Goal: Task Accomplishment & Management: Manage account settings

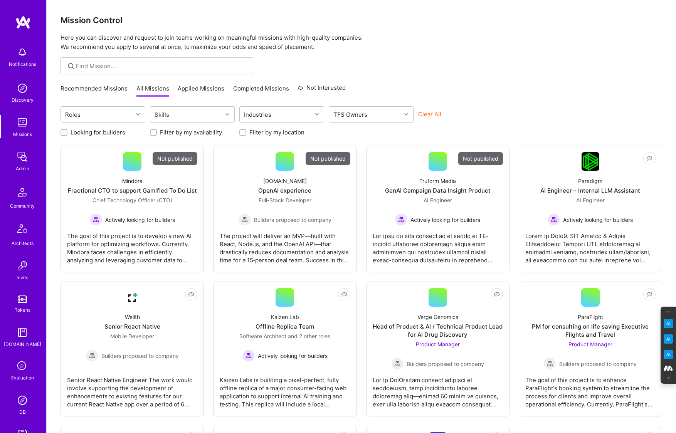
click at [22, 367] on icon at bounding box center [22, 366] width 15 height 15
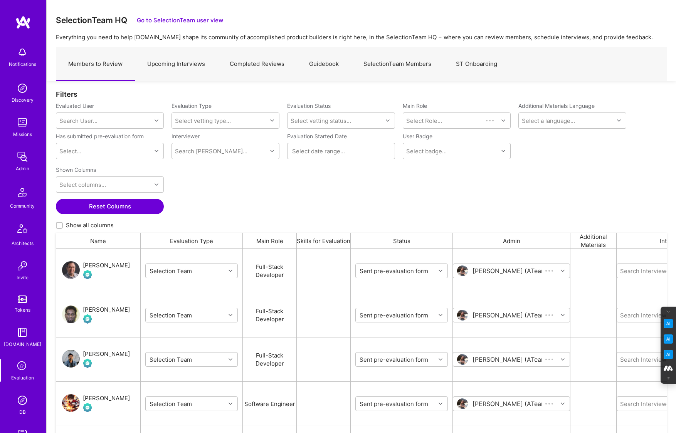
scroll to position [352, 611]
click at [397, 67] on link "SelectionTeam Members" at bounding box center [397, 64] width 93 height 34
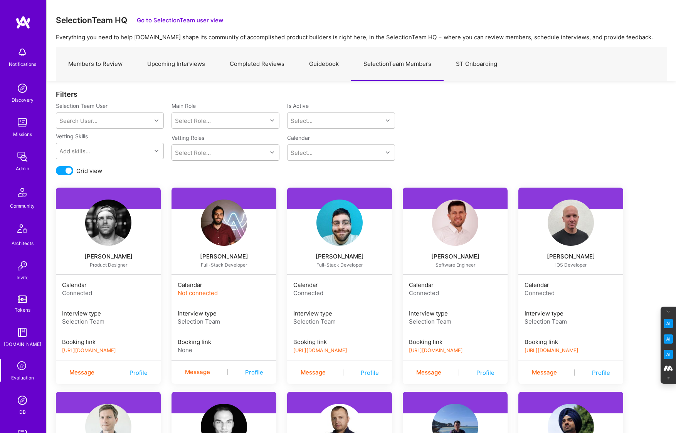
click at [219, 151] on div "Select Role..." at bounding box center [219, 152] width 95 height 15
type input "prod"
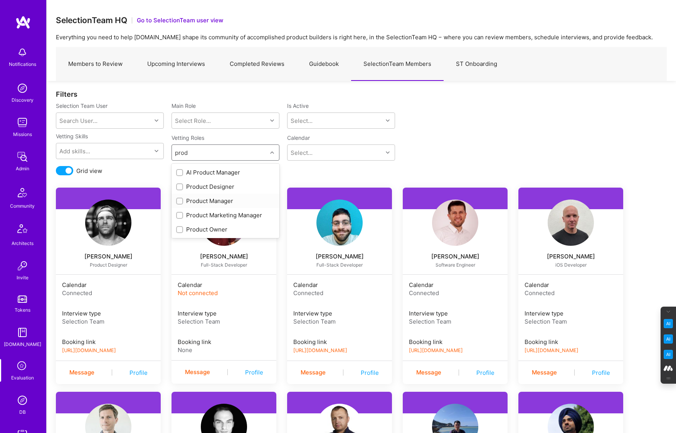
click at [179, 202] on input "checkbox" at bounding box center [180, 201] width 5 height 5
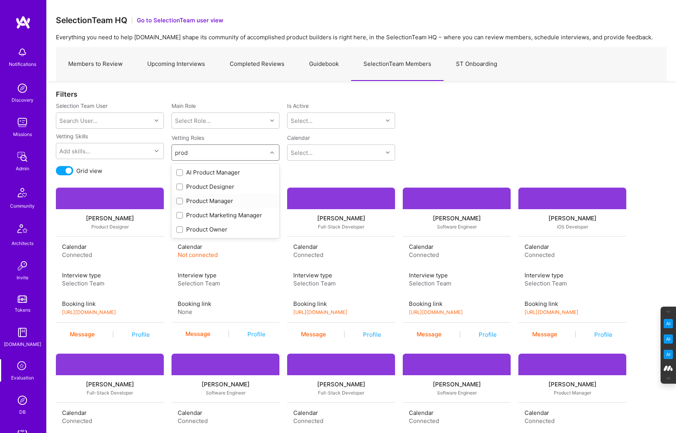
checkbox input "false"
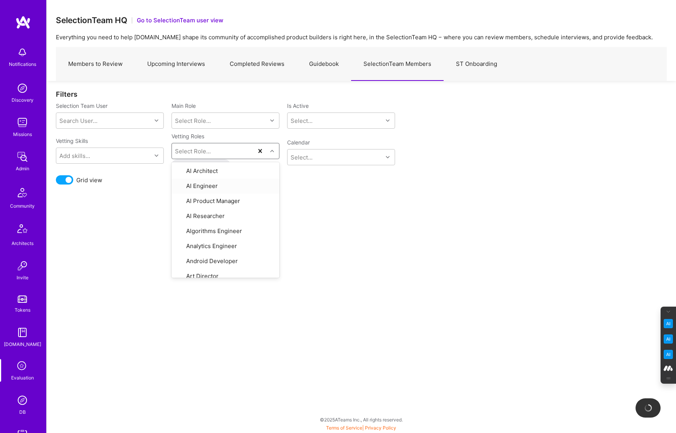
click at [456, 142] on div "Vetting Skills Add skills... Vetting Roles option Product Manager, selected. op…" at bounding box center [361, 154] width 611 height 43
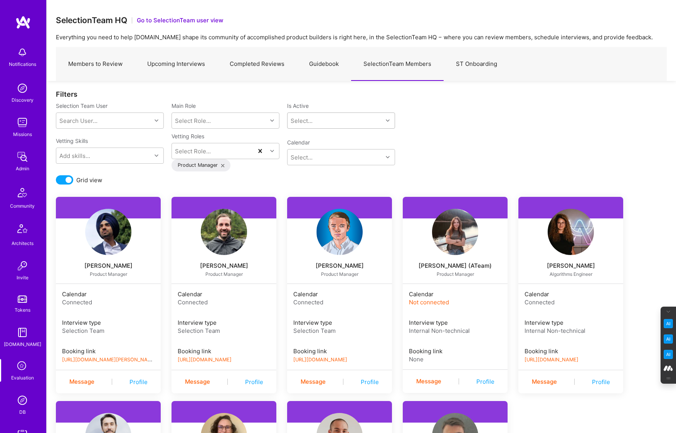
click at [343, 121] on div "Select..." at bounding box center [335, 120] width 95 height 15
click at [308, 138] on div "Yes" at bounding box center [341, 140] width 108 height 14
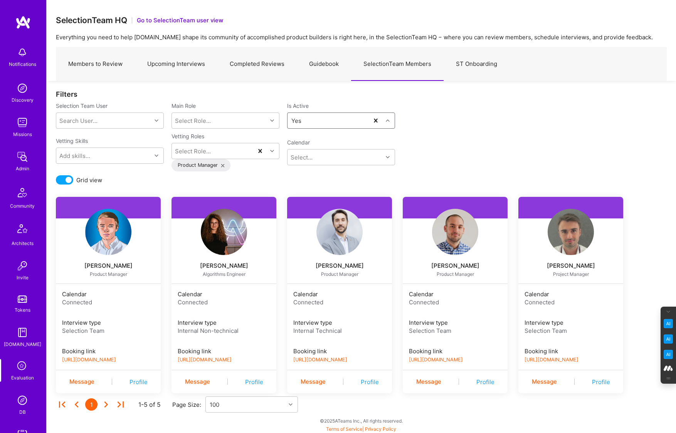
click at [116, 360] on link "https://book.a.team/wilschmor/evaluation" at bounding box center [89, 360] width 54 height 6
click at [347, 361] on link "https://book.a.team/javierrincon/evaluation" at bounding box center [320, 360] width 54 height 6
click at [444, 359] on link "https://book.a.team/tobyurff1/evaluation" at bounding box center [436, 360] width 54 height 6
click at [574, 359] on link "https://book.a.team/tiagosantos/evaluation" at bounding box center [552, 360] width 54 height 6
click at [254, 61] on link "Completed Reviews" at bounding box center [256, 64] width 79 height 34
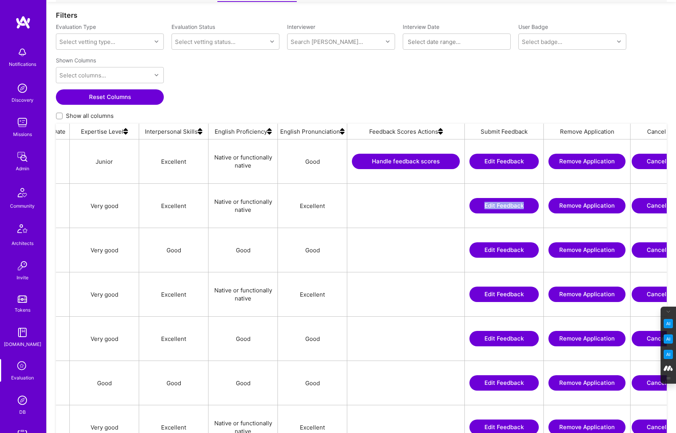
scroll to position [79, 0]
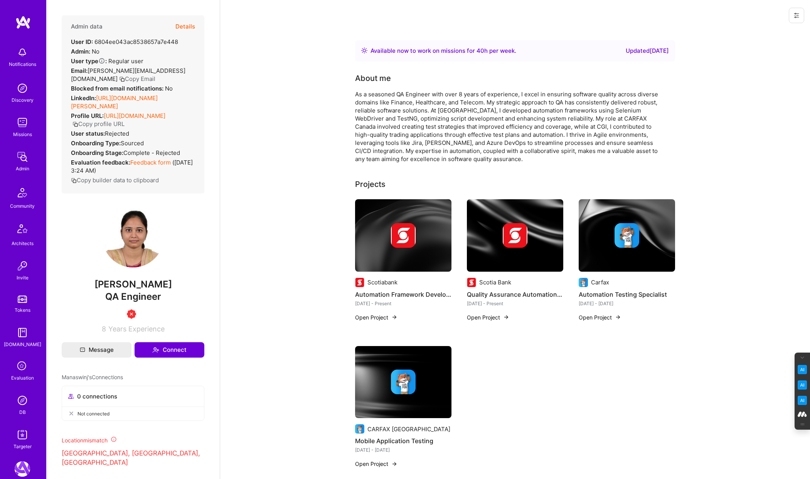
click at [21, 372] on icon at bounding box center [22, 366] width 15 height 15
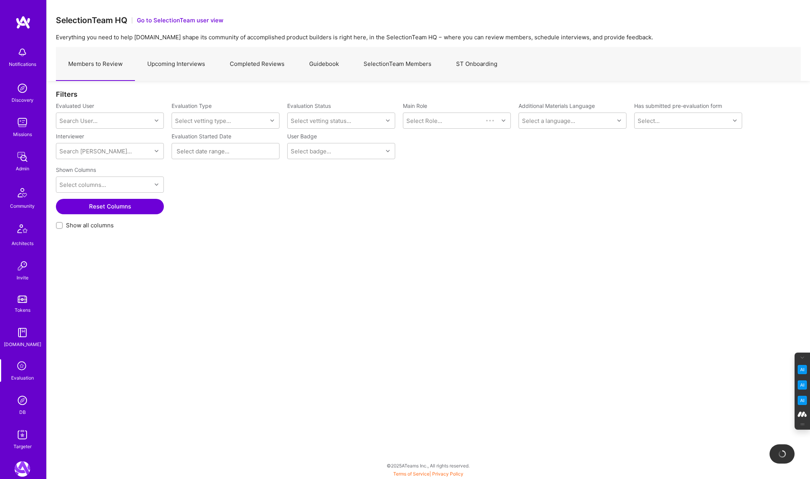
click at [182, 67] on link "Upcoming Interviews" at bounding box center [176, 64] width 82 height 34
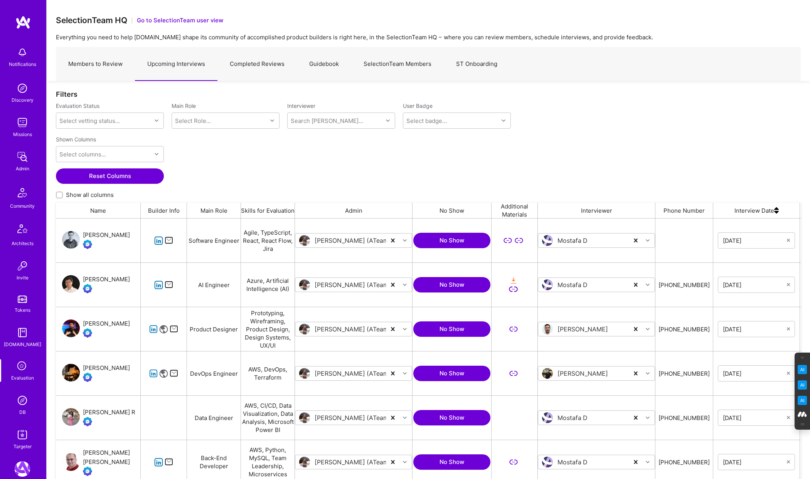
click at [261, 64] on link "Completed Reviews" at bounding box center [256, 64] width 79 height 34
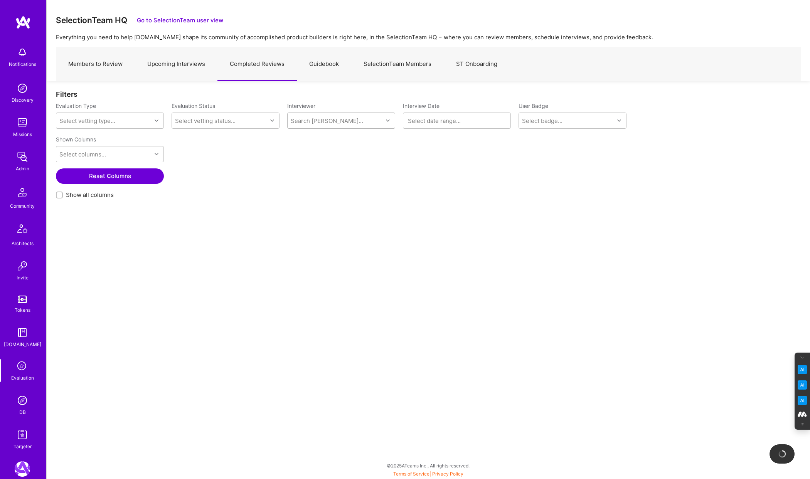
click at [326, 121] on div "Search Vetter..." at bounding box center [327, 121] width 72 height 8
type input "javier"
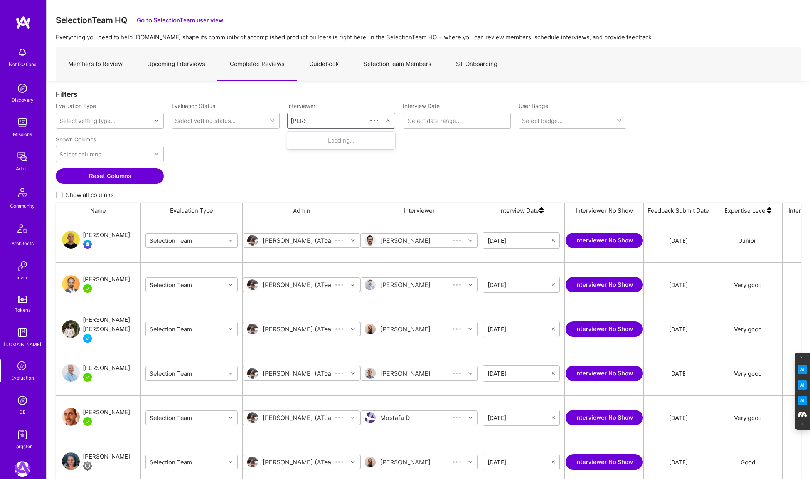
scroll to position [398, 745]
click at [333, 150] on div "Internal Technical" at bounding box center [337, 149] width 50 height 8
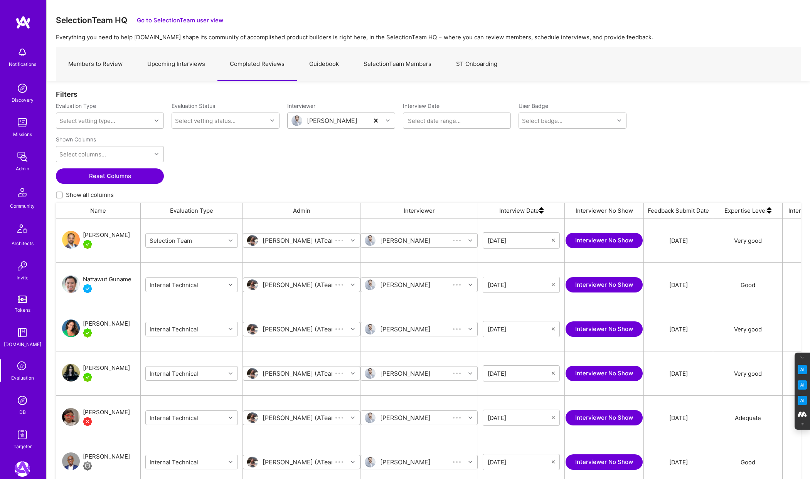
scroll to position [398, 745]
click at [107, 323] on div "Grace Noboa" at bounding box center [106, 323] width 47 height 9
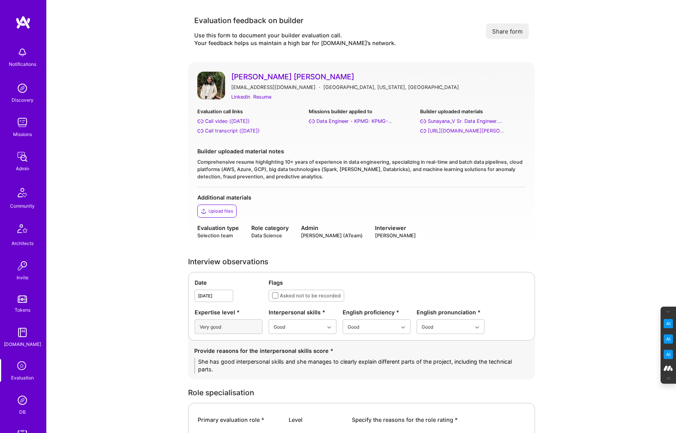
click at [242, 77] on link "Sunayana Reddy Velpula" at bounding box center [378, 77] width 295 height 10
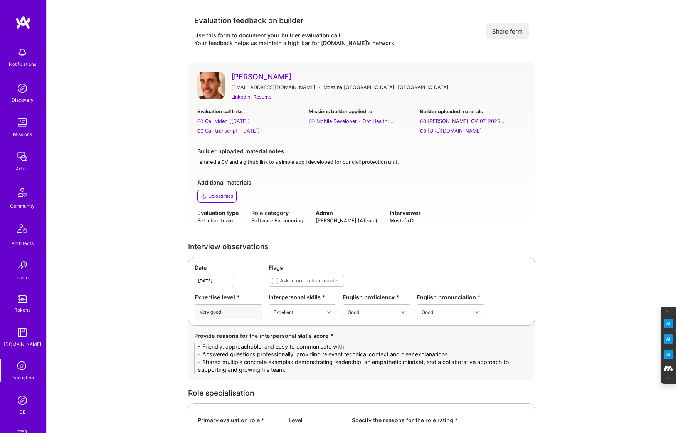
click at [255, 77] on link "[PERSON_NAME]" at bounding box center [378, 77] width 295 height 10
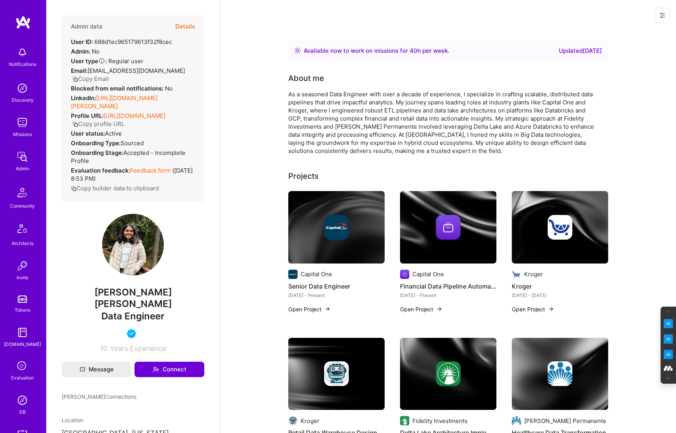
click at [187, 24] on button "Details" at bounding box center [185, 26] width 20 height 22
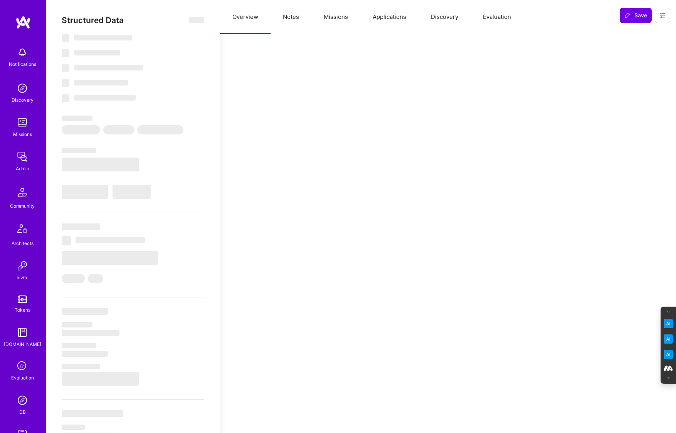
click at [504, 17] on button "Evaluation" at bounding box center [497, 17] width 53 height 34
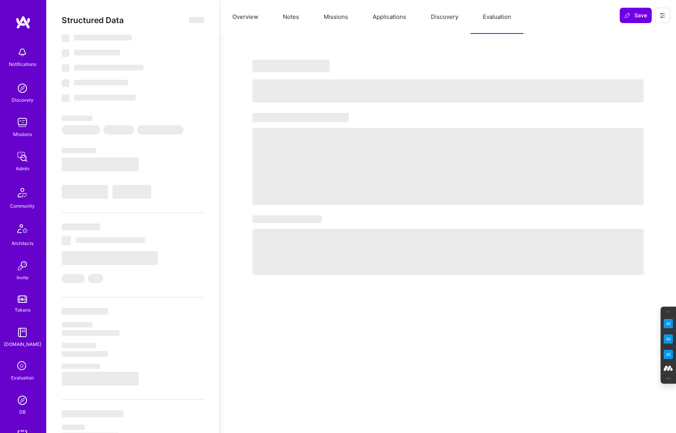
select select "Right Now"
select select "5"
select select "4"
select select "6"
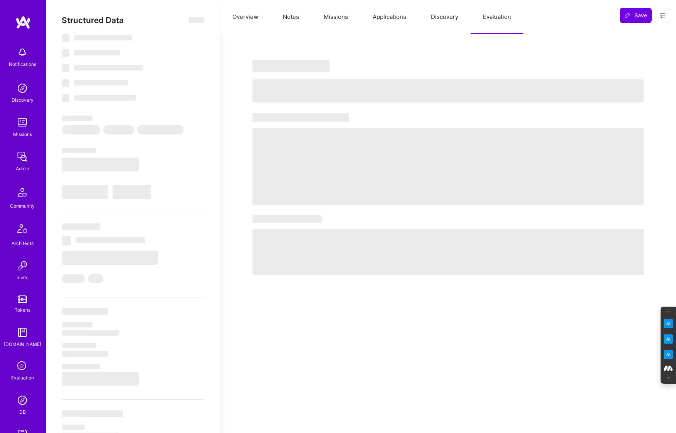
select select "US"
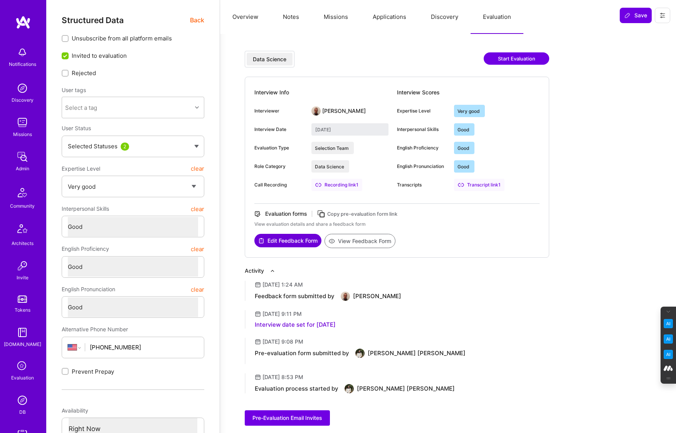
click at [288, 13] on button "Notes" at bounding box center [291, 17] width 41 height 34
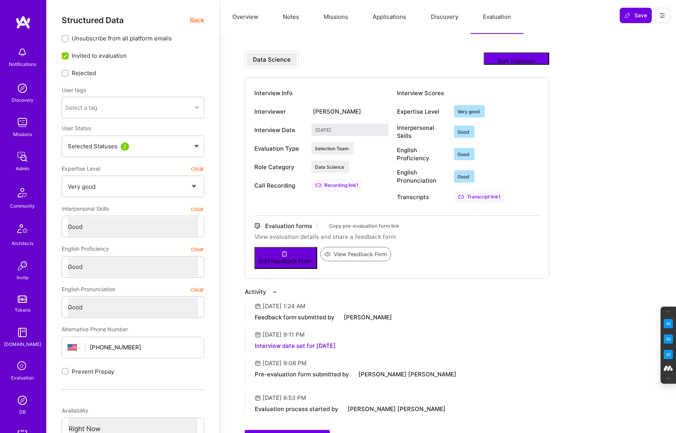
type textarea "x"
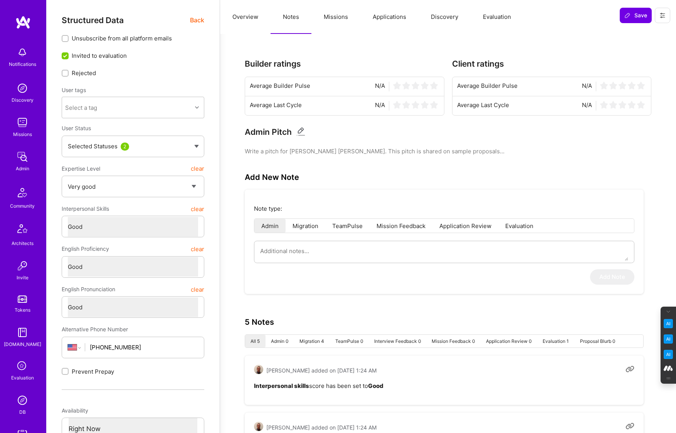
click at [341, 21] on button "Missions" at bounding box center [335, 17] width 49 height 34
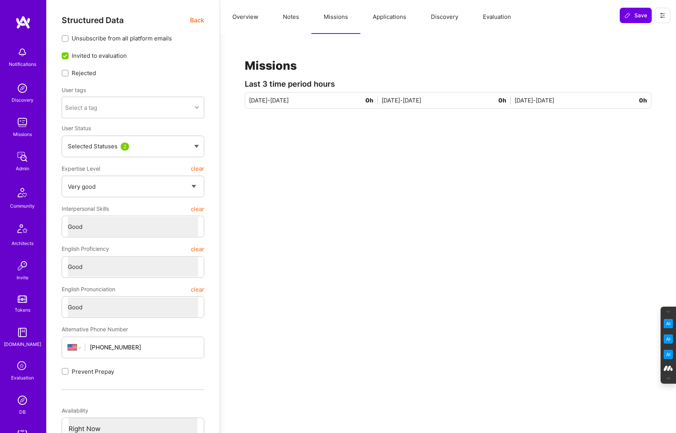
click at [389, 11] on button "Applications" at bounding box center [389, 17] width 58 height 34
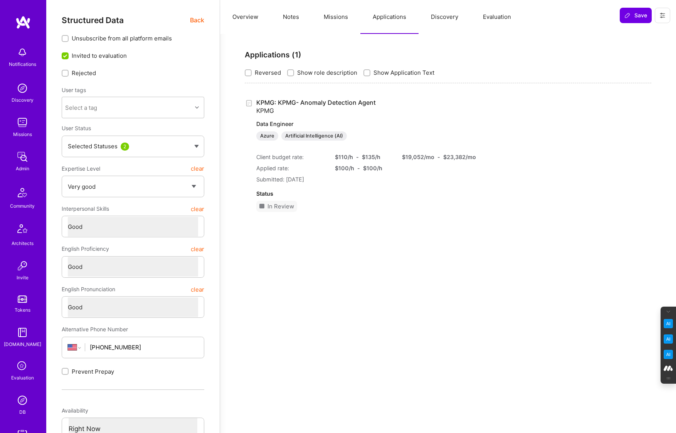
click at [190, 19] on span "Back" at bounding box center [197, 20] width 14 height 10
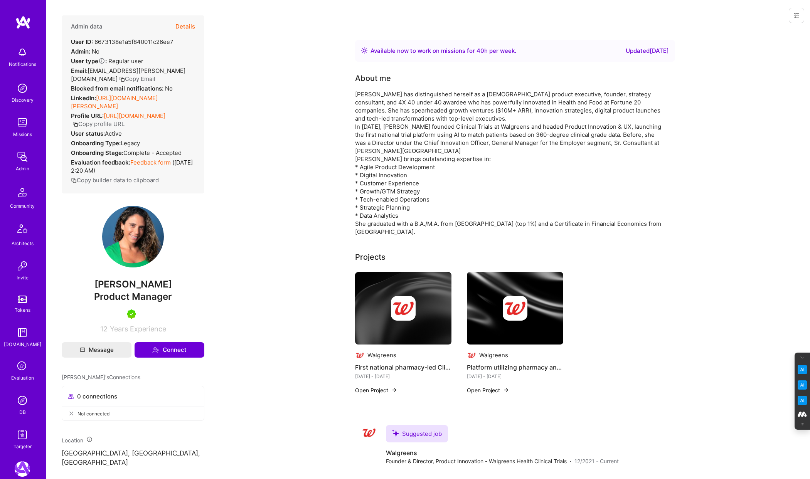
click at [187, 24] on button "Details" at bounding box center [185, 26] width 20 height 22
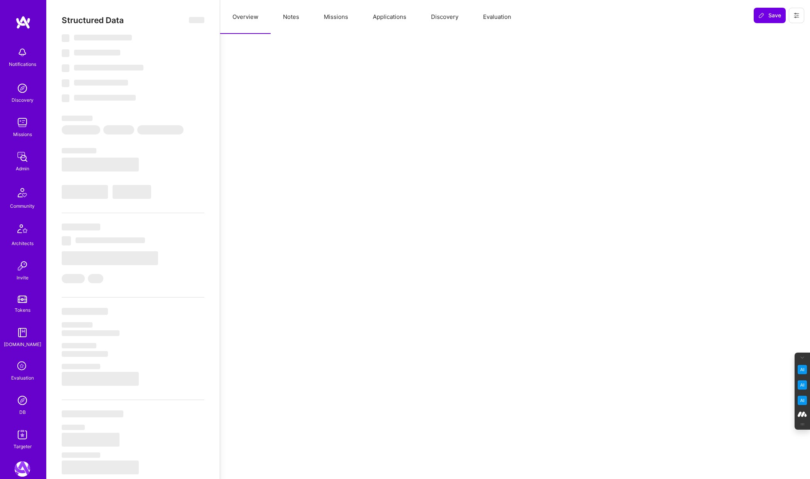
select select "Right Now"
select select "5"
select select "4"
select select "7"
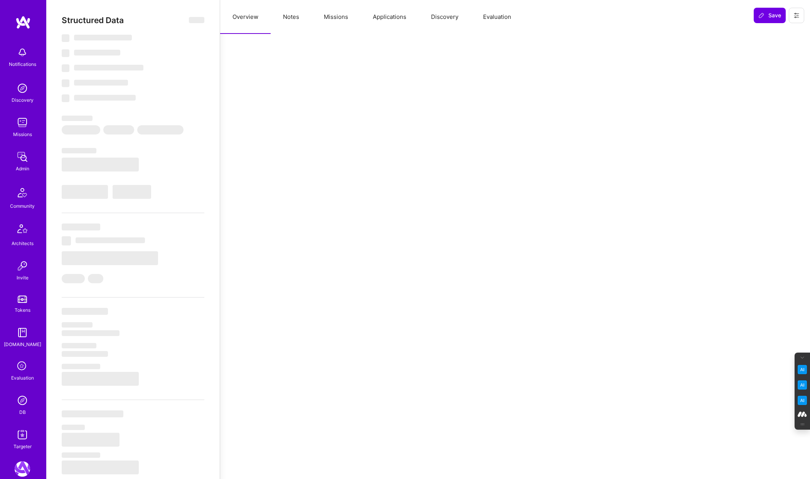
select select "US"
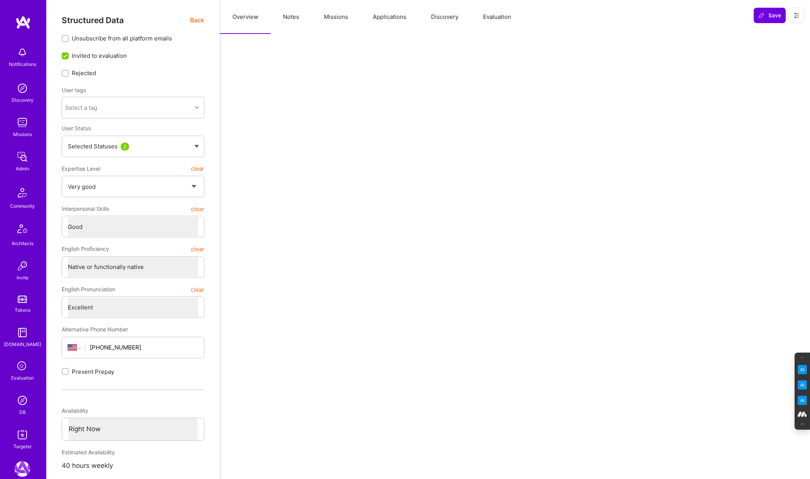
click at [495, 15] on button "Evaluation" at bounding box center [497, 17] width 53 height 34
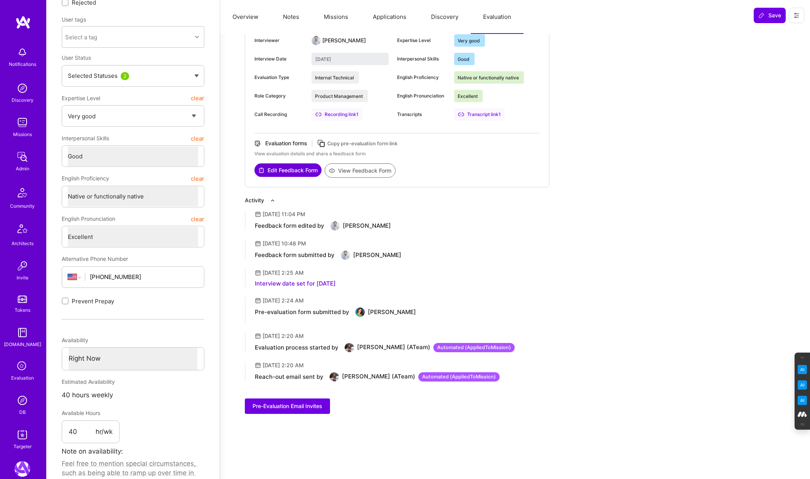
scroll to position [62, 0]
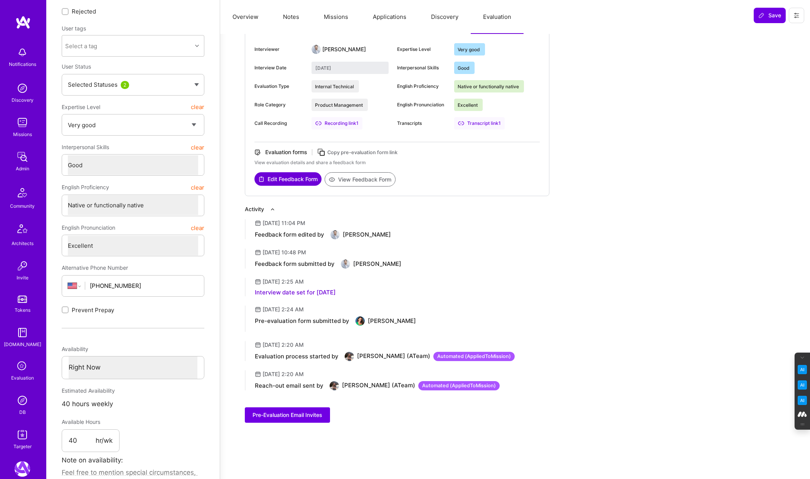
click at [353, 179] on button "View Feedback Form" at bounding box center [360, 179] width 71 height 14
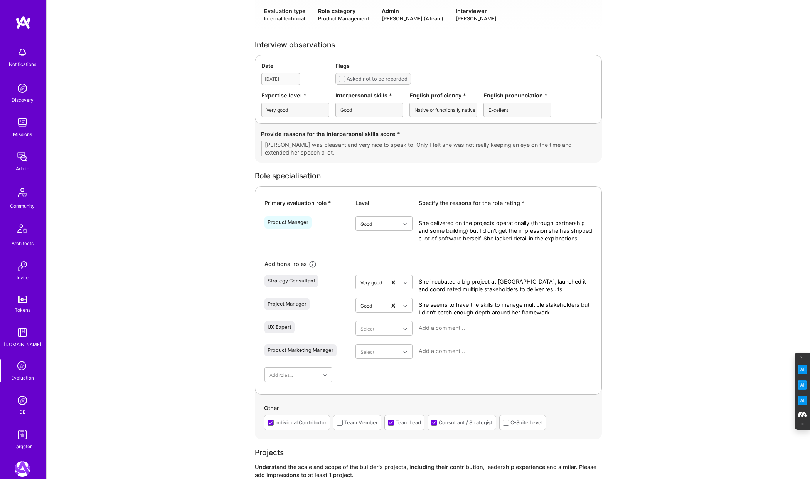
scroll to position [182, 0]
